Goal: Information Seeking & Learning: Learn about a topic

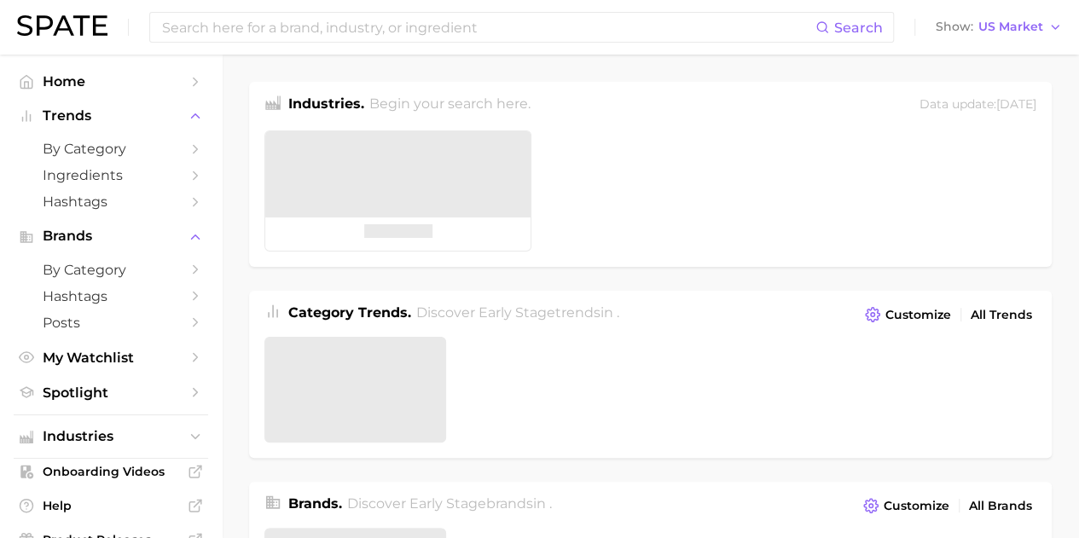
click at [246, 32] on input at bounding box center [487, 27] width 655 height 29
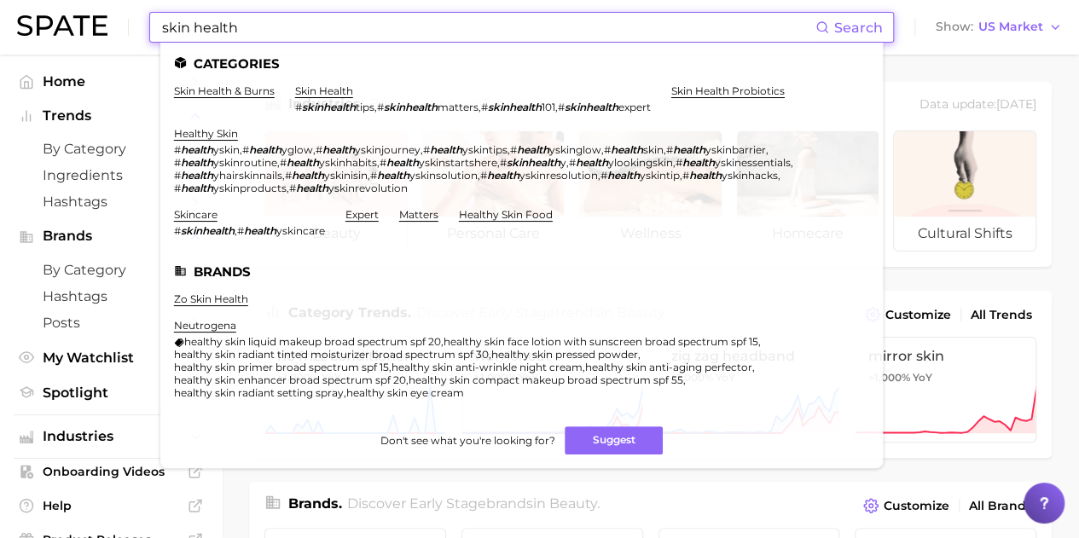
type input "skin health"
click at [332, 95] on link "skin health" at bounding box center [324, 90] width 58 height 13
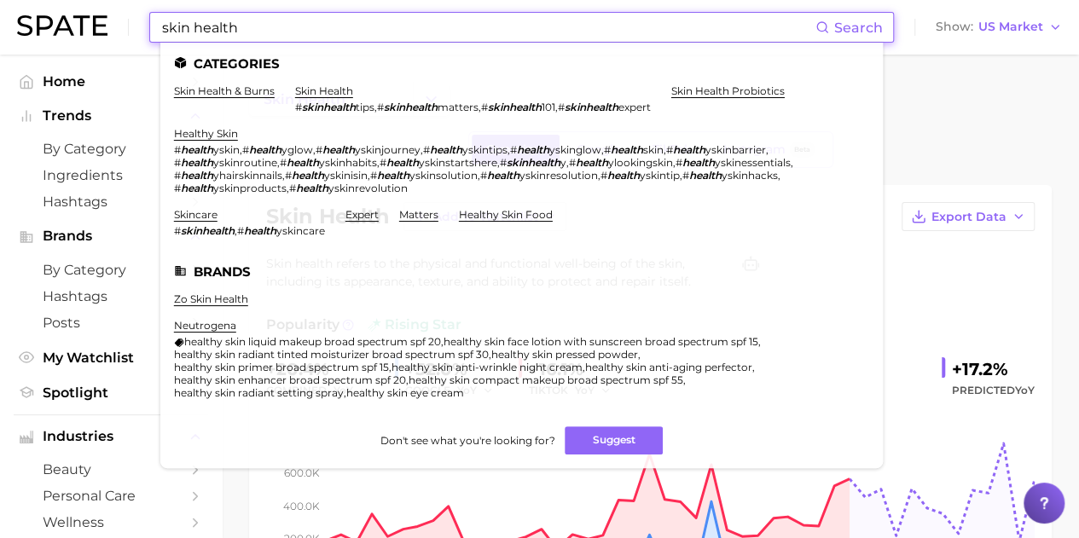
drag, startPoint x: 247, startPoint y: 30, endPoint x: 95, endPoint y: 30, distance: 152.7
click at [94, 30] on div "skin health Search Categories skin health & burns skin health # skinhealth tips…" at bounding box center [539, 27] width 1045 height 55
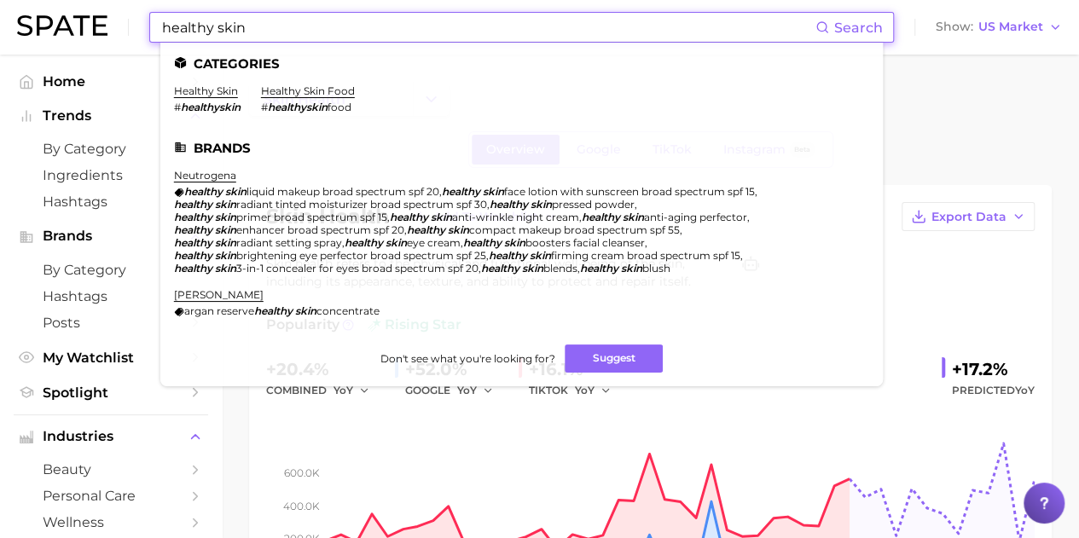
click at [198, 91] on link "healthy skin" at bounding box center [206, 90] width 64 height 13
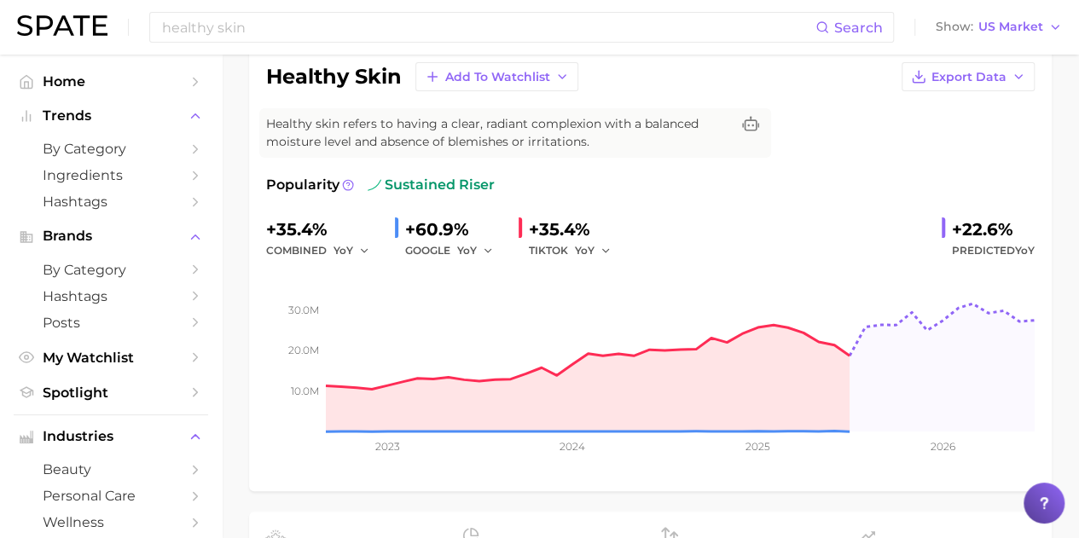
scroll to position [171, 0]
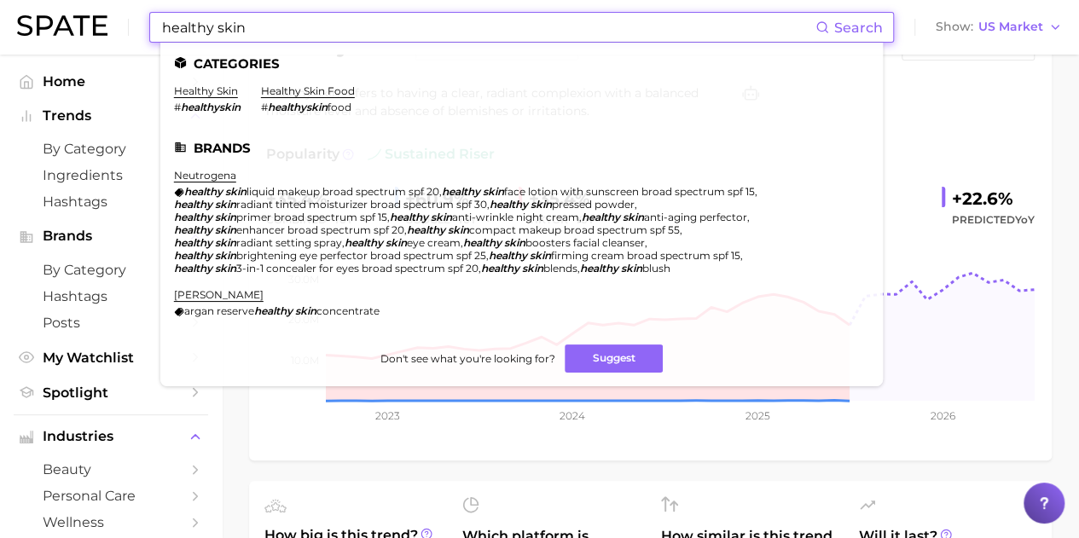
click at [228, 27] on input "healthy skin" at bounding box center [487, 27] width 655 height 29
drag, startPoint x: 117, startPoint y: 24, endPoint x: 84, endPoint y: 22, distance: 32.5
click at [84, 24] on div "healthy skin Search Categories healthy skin # healthyskin healthy skin food # h…" at bounding box center [539, 27] width 1045 height 55
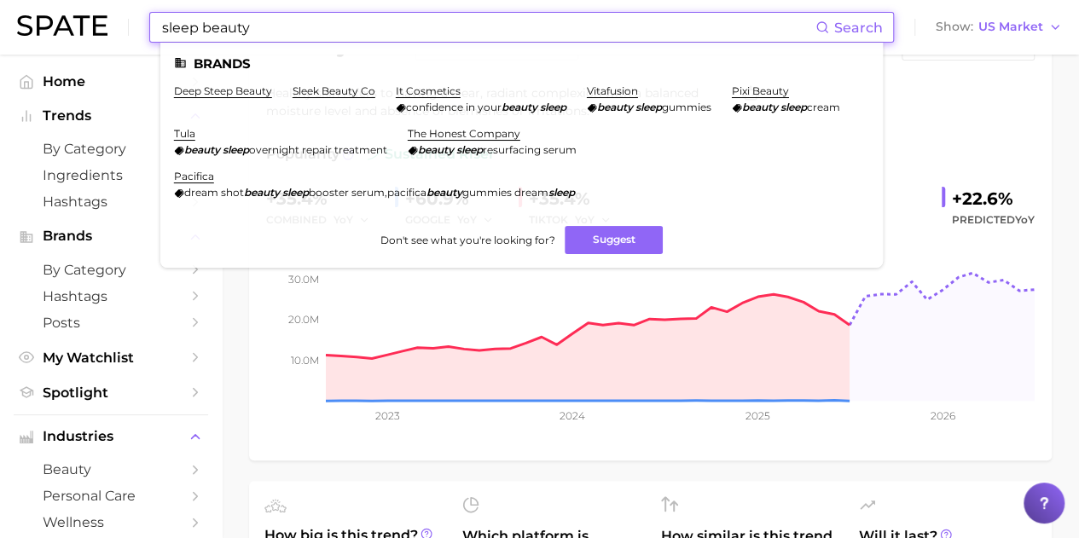
drag, startPoint x: 201, startPoint y: 31, endPoint x: 0, endPoint y: 21, distance: 201.5
click at [0, 21] on header "sleep beauty Search Brands deep steep beauty sleek beauty co it cosmetics confi…" at bounding box center [539, 27] width 1079 height 55
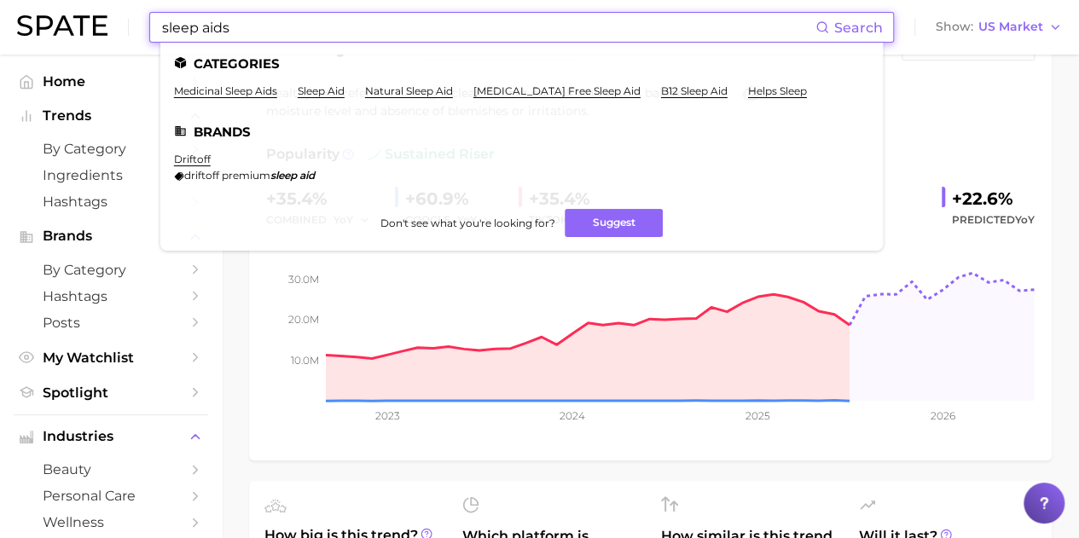
drag, startPoint x: 293, startPoint y: 38, endPoint x: 85, endPoint y: 36, distance: 208.1
click at [85, 36] on div "sleep aids Search Categories medicinal sleep aids sleep aid natural sleep aid […" at bounding box center [539, 27] width 1045 height 55
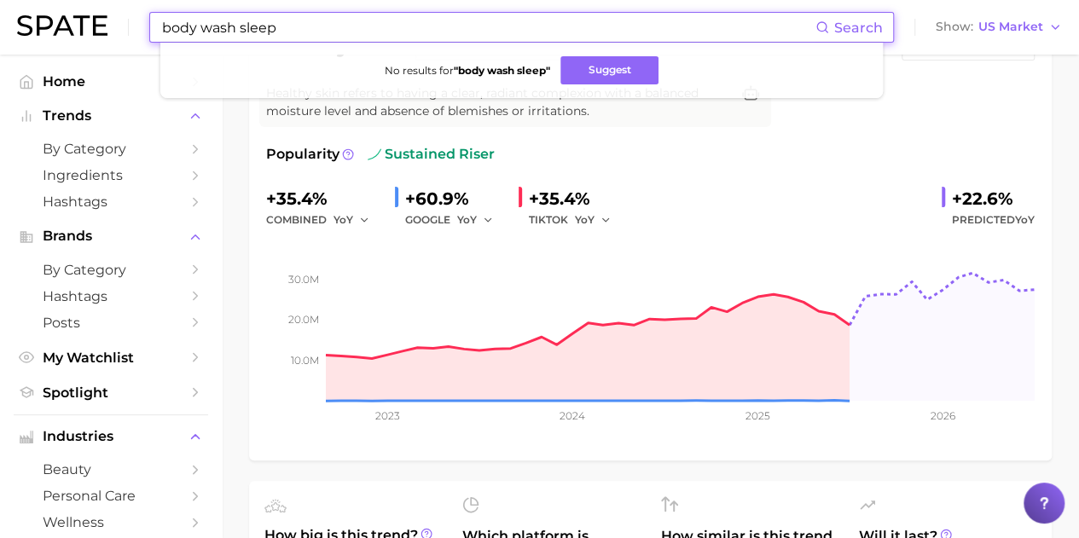
drag, startPoint x: 280, startPoint y: 30, endPoint x: 89, endPoint y: 35, distance: 191.1
click at [89, 35] on div "body wash sleep Search No results for " body wash sleep " Suggest Show US Market" at bounding box center [539, 27] width 1045 height 55
drag, startPoint x: 286, startPoint y: 32, endPoint x: 235, endPoint y: 30, distance: 50.4
click at [235, 30] on input "sleep body care" at bounding box center [487, 27] width 655 height 29
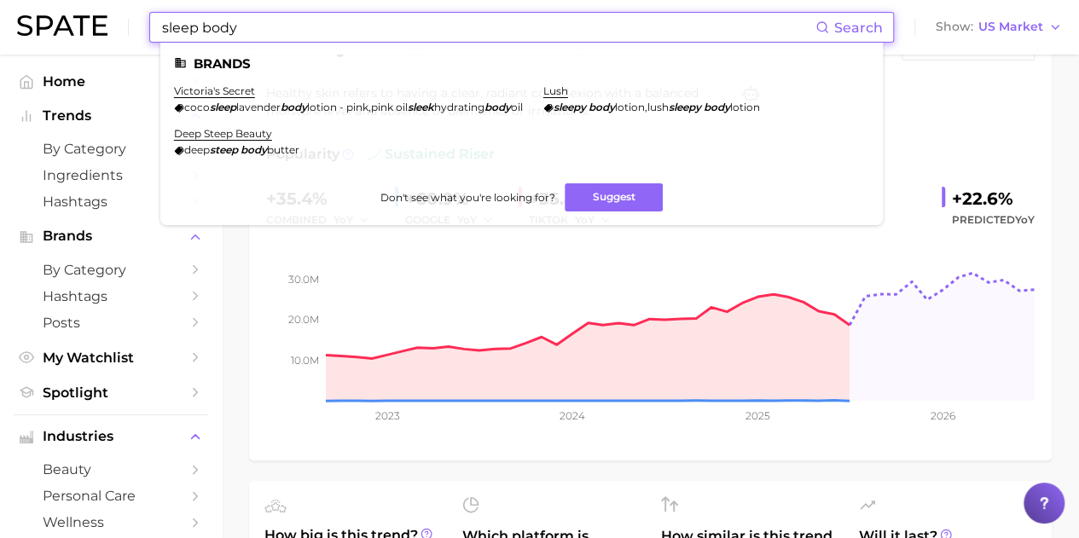
type input "sleep body"
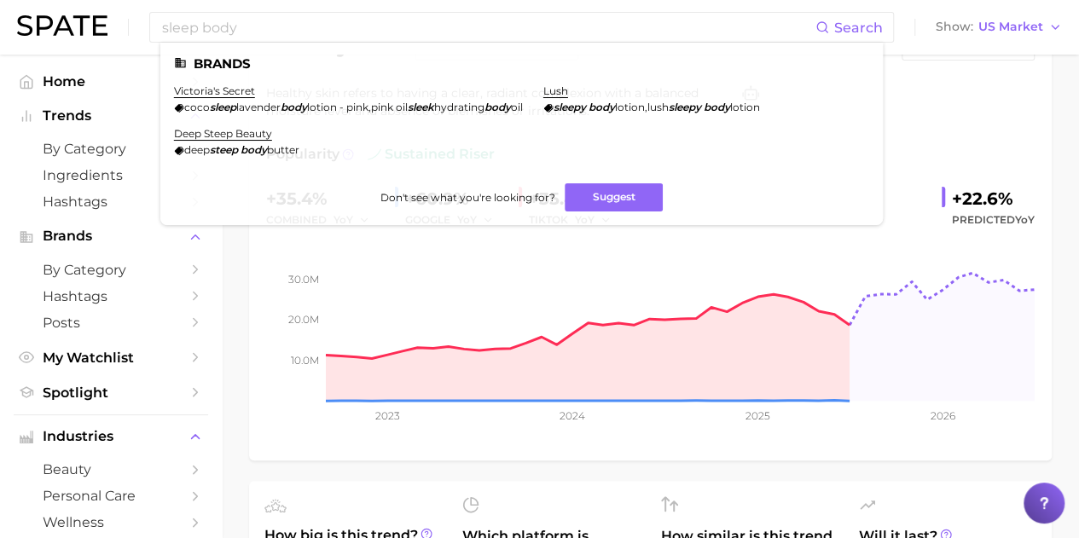
click at [213, 136] on link "deep steep beauty" at bounding box center [223, 133] width 98 height 13
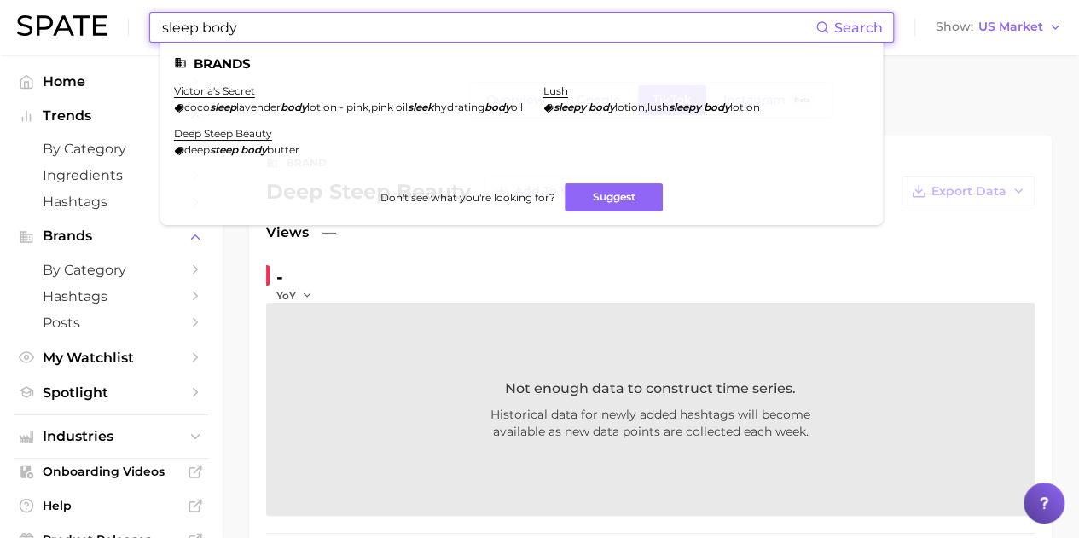
drag, startPoint x: 246, startPoint y: 25, endPoint x: 80, endPoint y: 30, distance: 165.5
click at [80, 30] on div "sleep body Search Brands [PERSON_NAME]'s secret coco sleep lavender body lotion…" at bounding box center [539, 27] width 1045 height 55
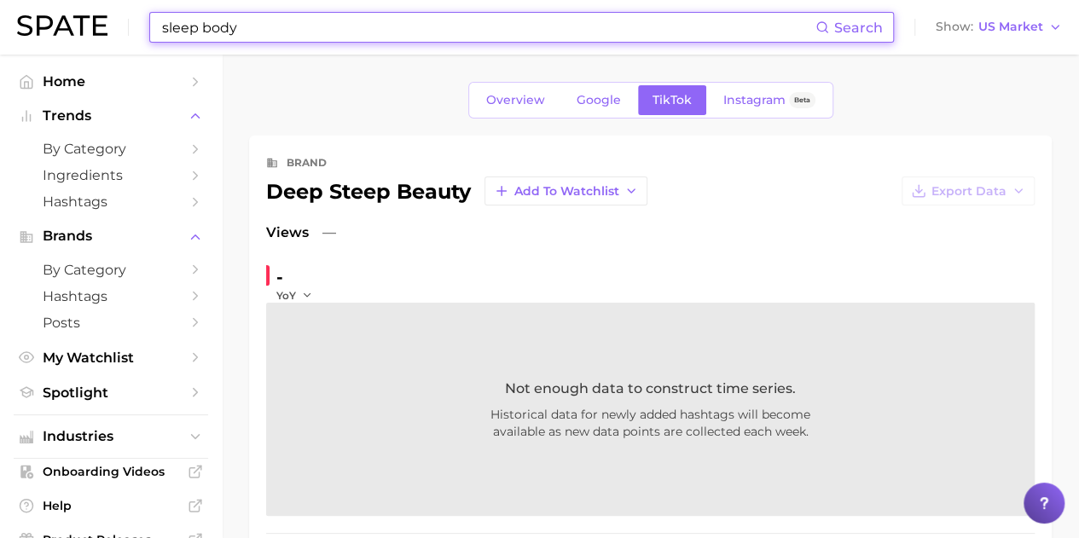
click at [273, 32] on input "sleep body" at bounding box center [487, 27] width 655 height 29
click at [89, 35] on div "sleep body Search Show US Market" at bounding box center [539, 27] width 1045 height 55
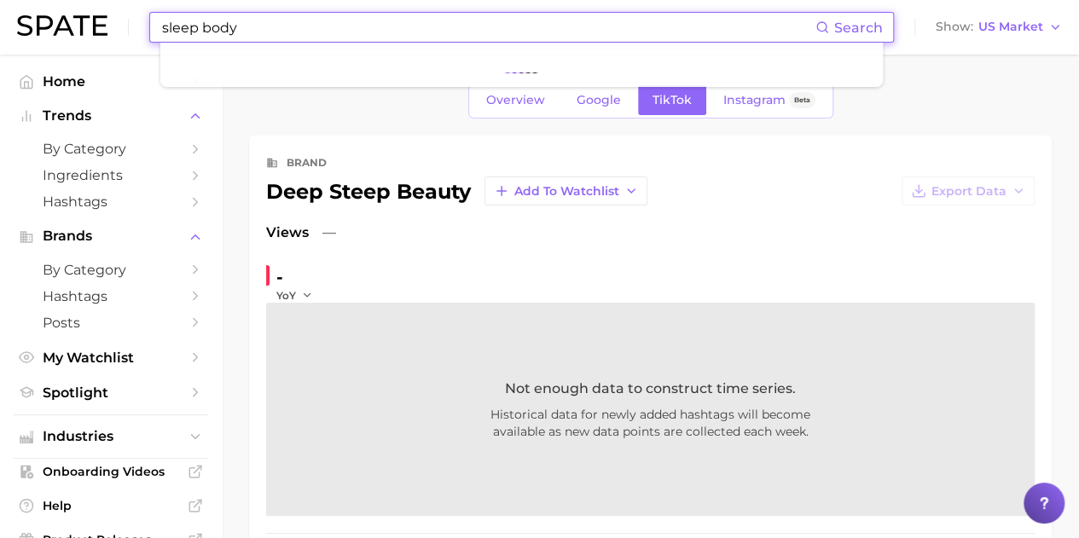
drag, startPoint x: 251, startPoint y: 29, endPoint x: 154, endPoint y: 28, distance: 96.4
click at [154, 28] on div "sleep body Search" at bounding box center [521, 27] width 745 height 31
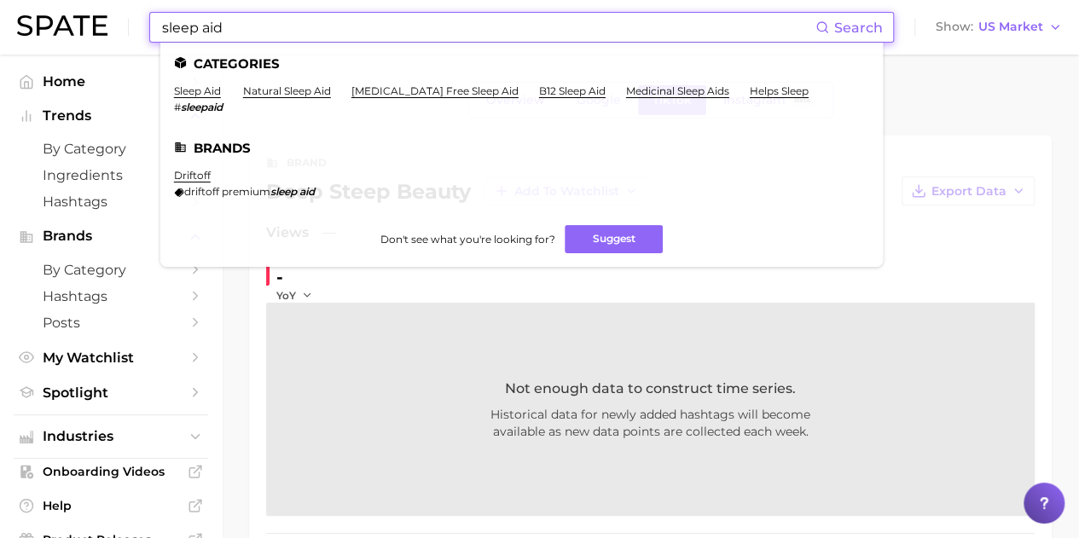
type input "sleep aid"
click at [210, 91] on link "sleep aid" at bounding box center [197, 90] width 47 height 13
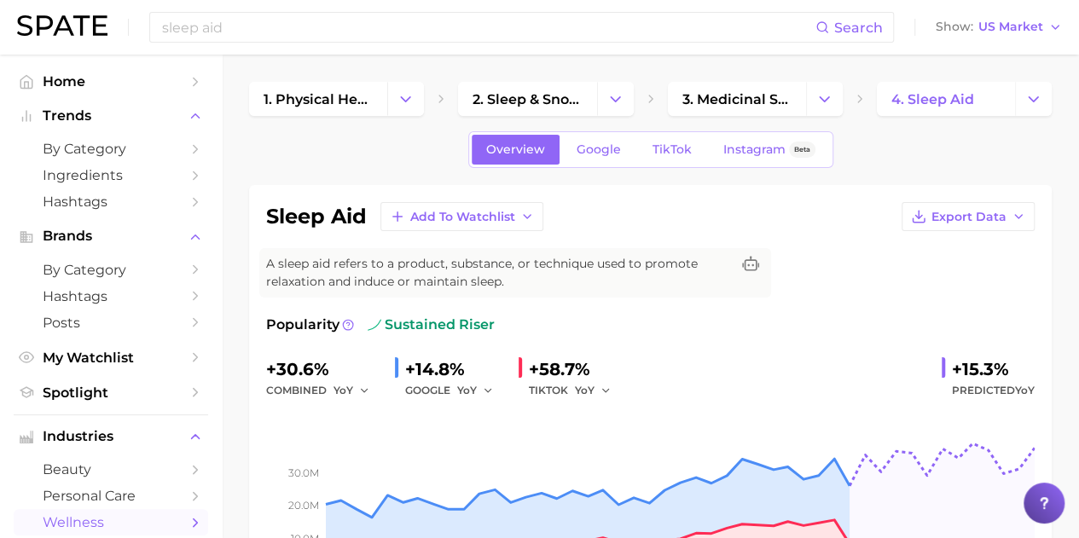
click at [658, 153] on span "TikTok" at bounding box center [671, 149] width 39 height 14
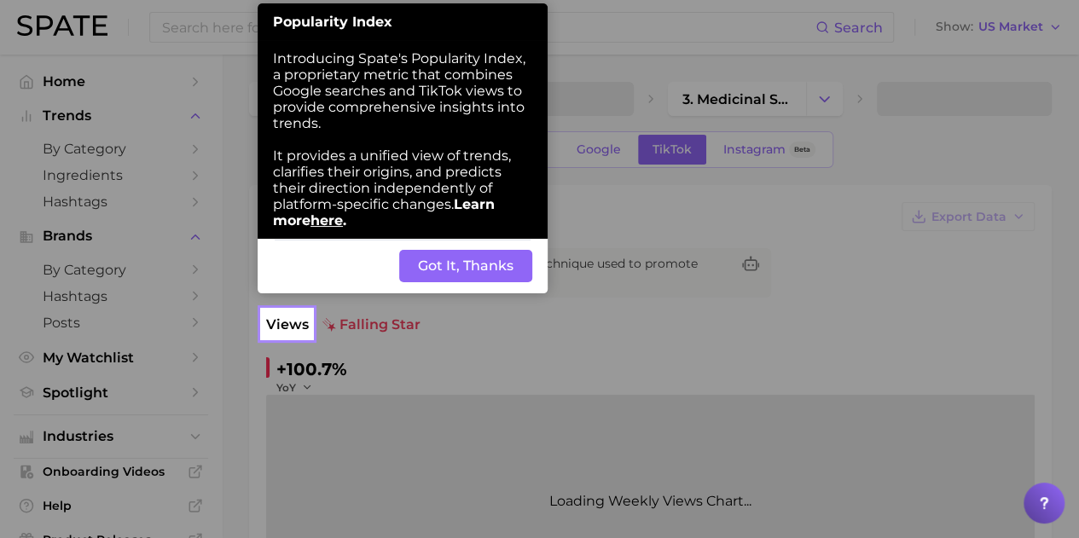
click at [448, 270] on button "Got It, Thanks" at bounding box center [465, 266] width 133 height 32
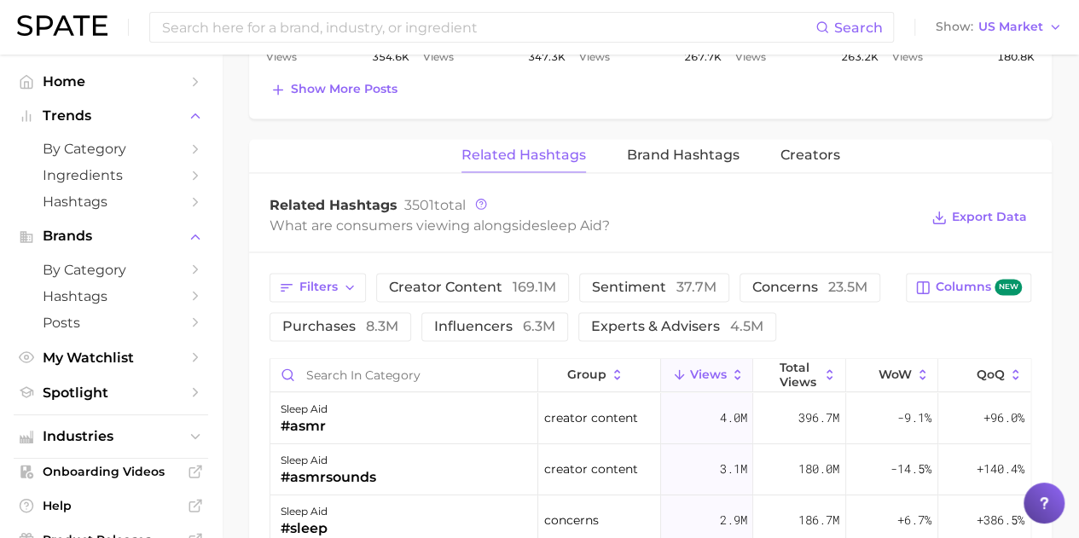
scroll to position [1194, 0]
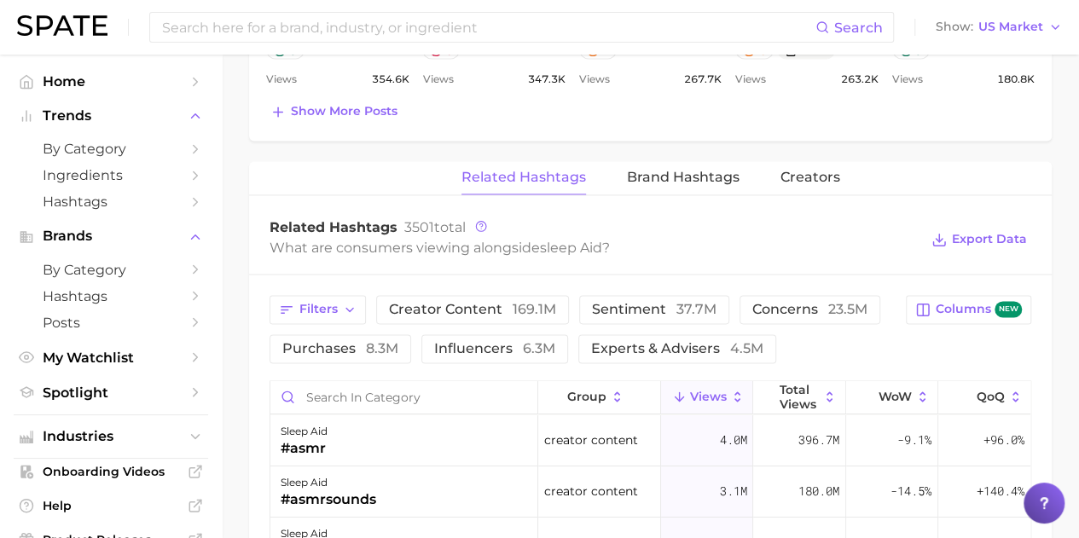
click at [662, 175] on span "Brand Hashtags" at bounding box center [683, 177] width 113 height 15
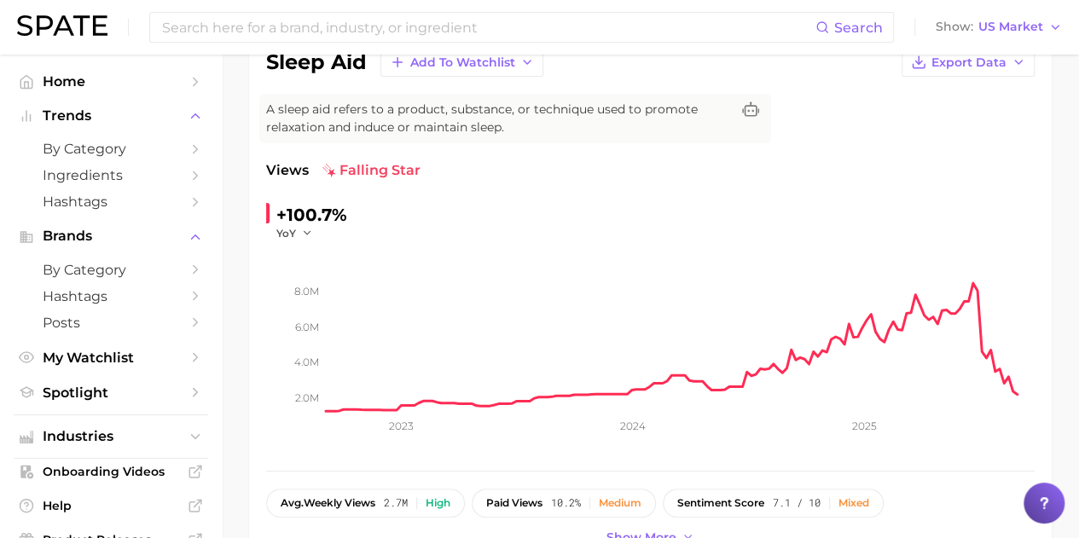
scroll to position [85, 0]
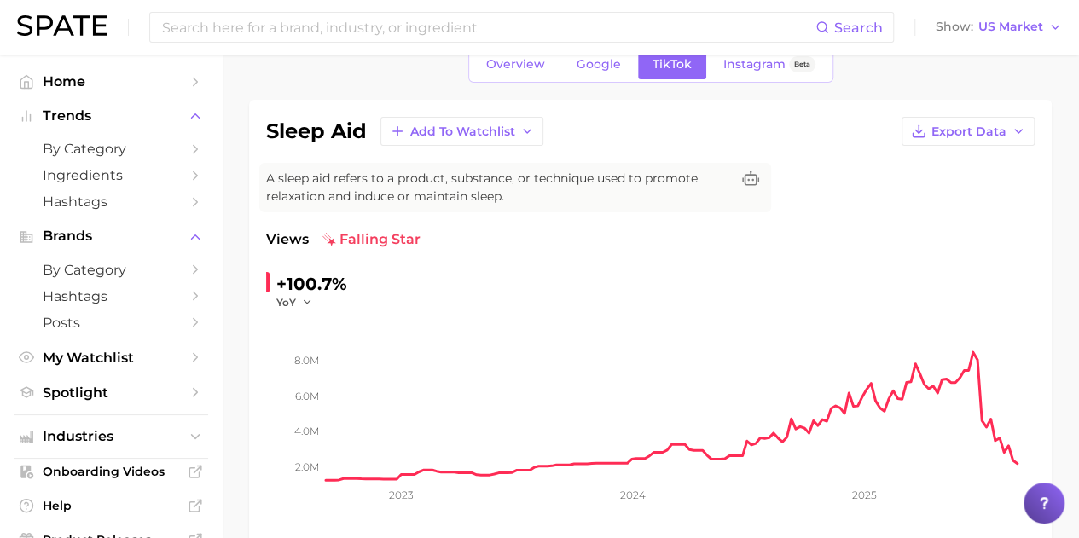
drag, startPoint x: 607, startPoint y: 70, endPoint x: 628, endPoint y: 79, distance: 22.5
click at [607, 70] on span "Google" at bounding box center [599, 64] width 44 height 14
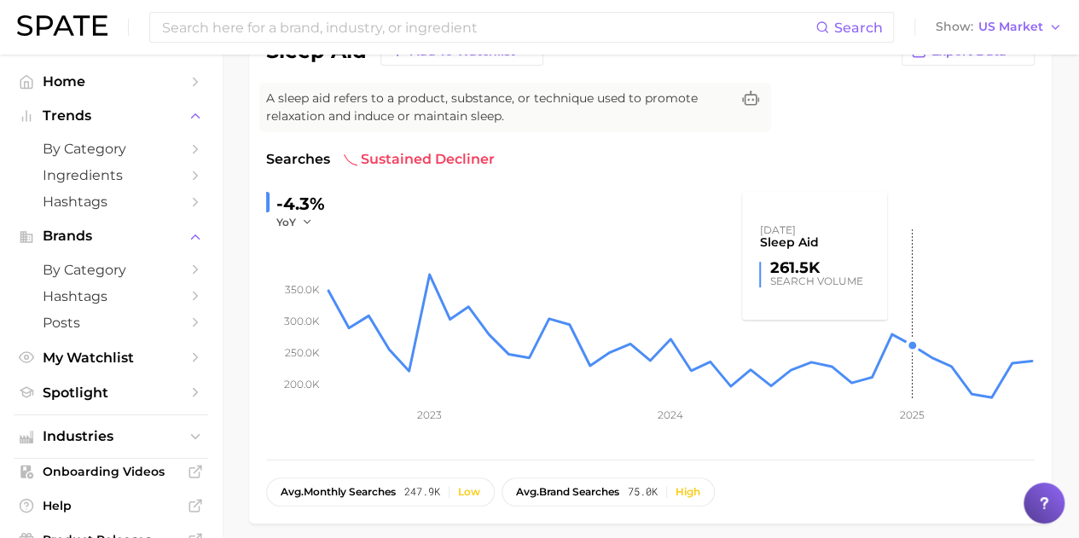
scroll to position [171, 0]
